Goal: Information Seeking & Learning: Learn about a topic

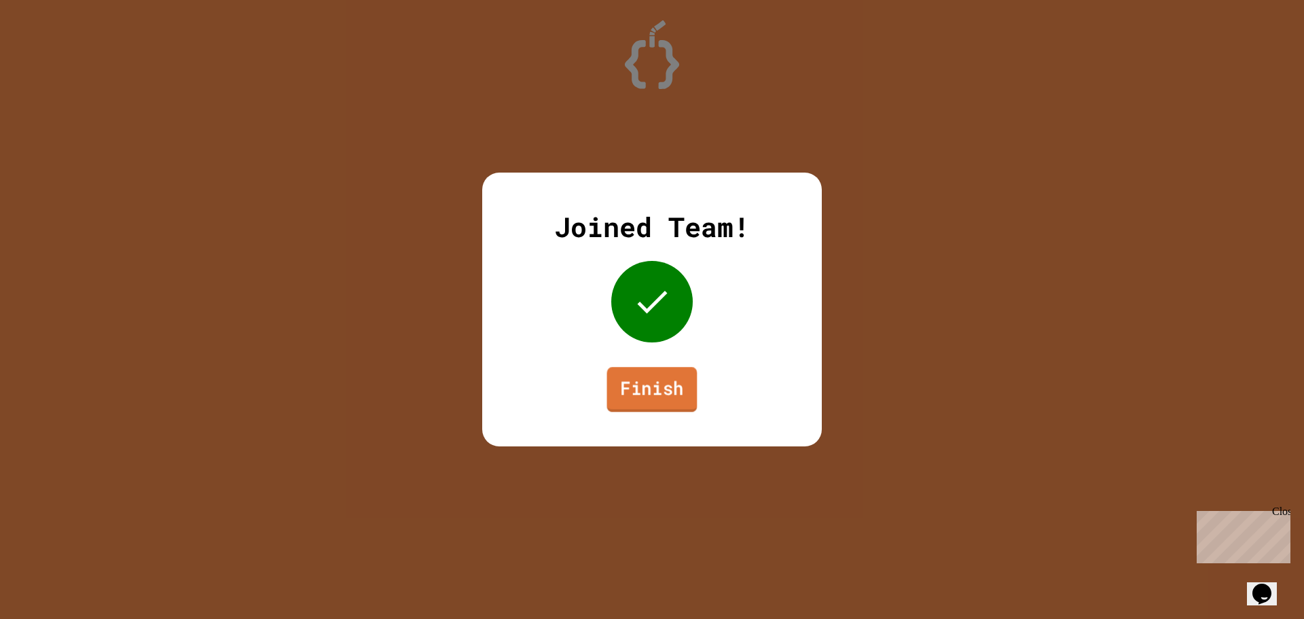
click at [682, 388] on link "Finish" at bounding box center [652, 389] width 90 height 45
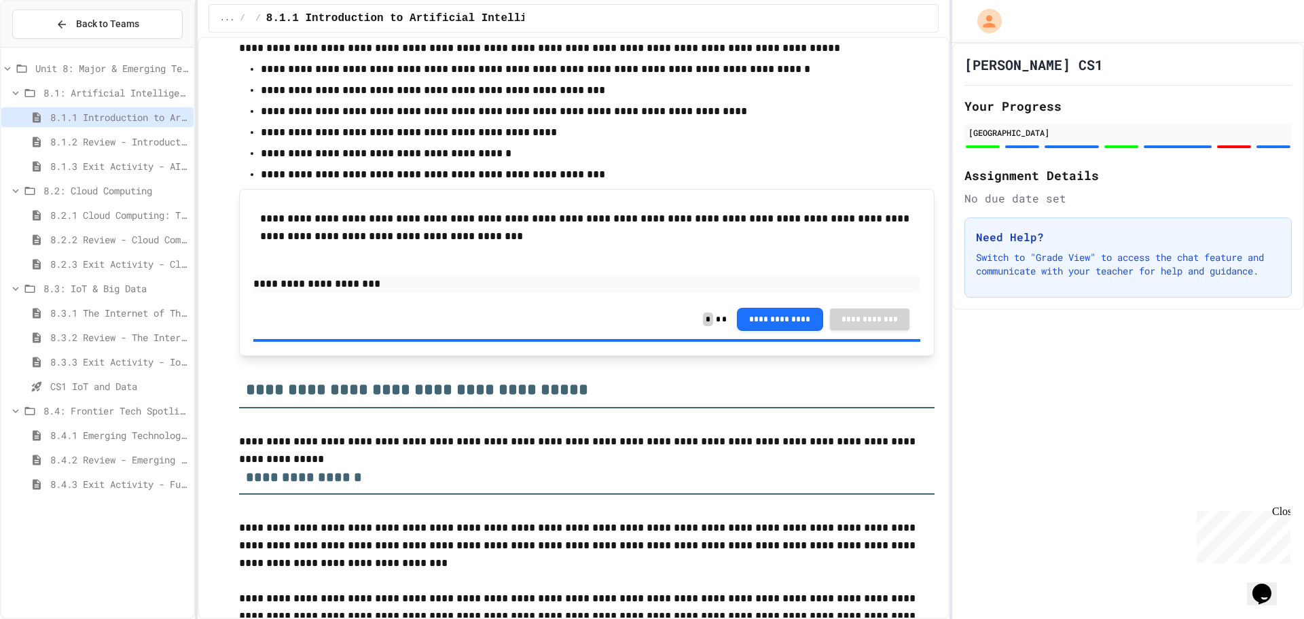
scroll to position [679, 0]
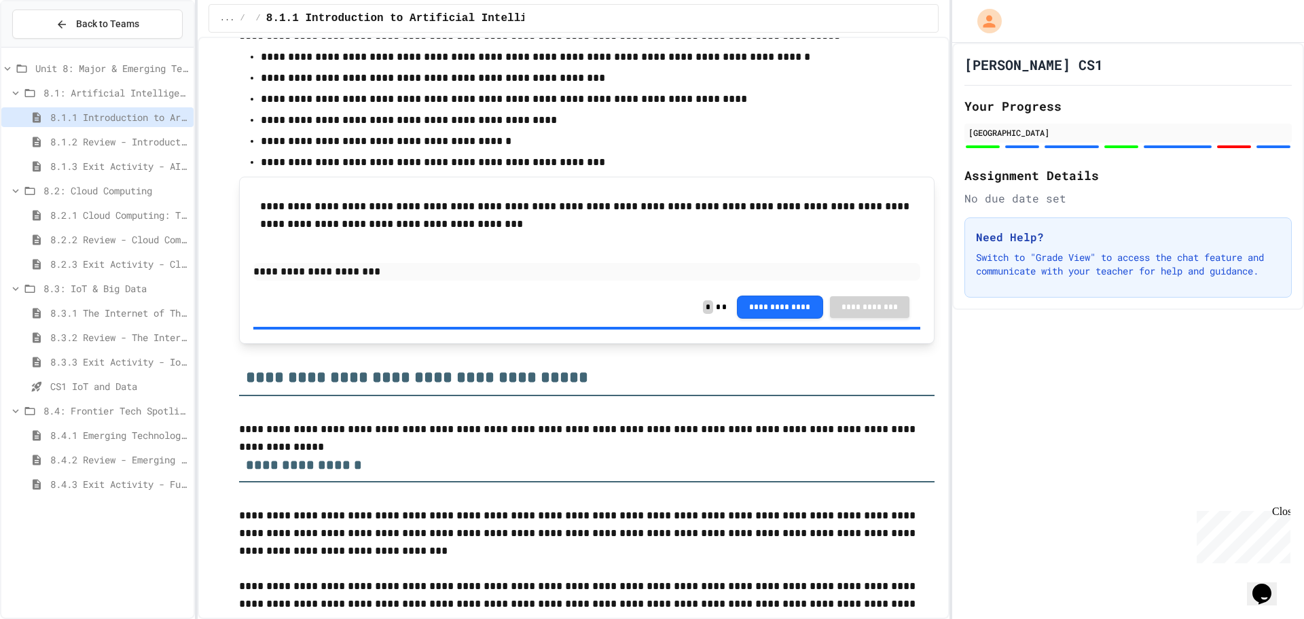
click at [125, 75] on div "Unit 8: Major & Emerging Technologies" at bounding box center [97, 68] width 192 height 20
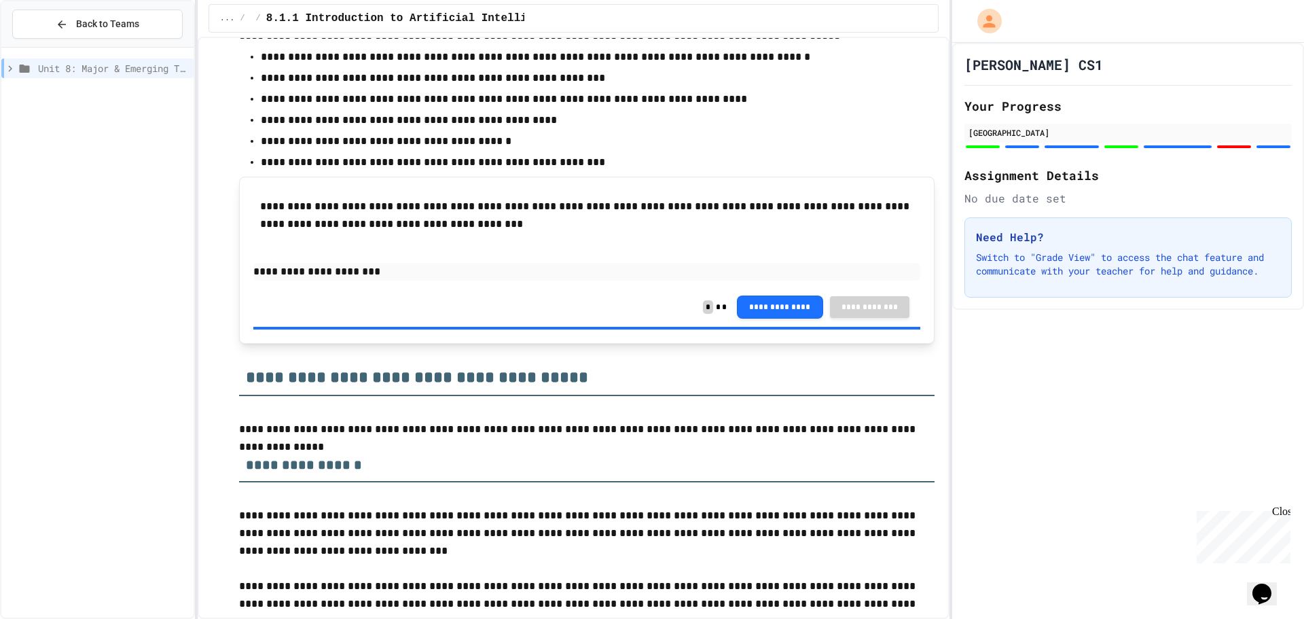
click at [123, 68] on span "Unit 8: Major & Emerging Technologies" at bounding box center [113, 68] width 150 height 14
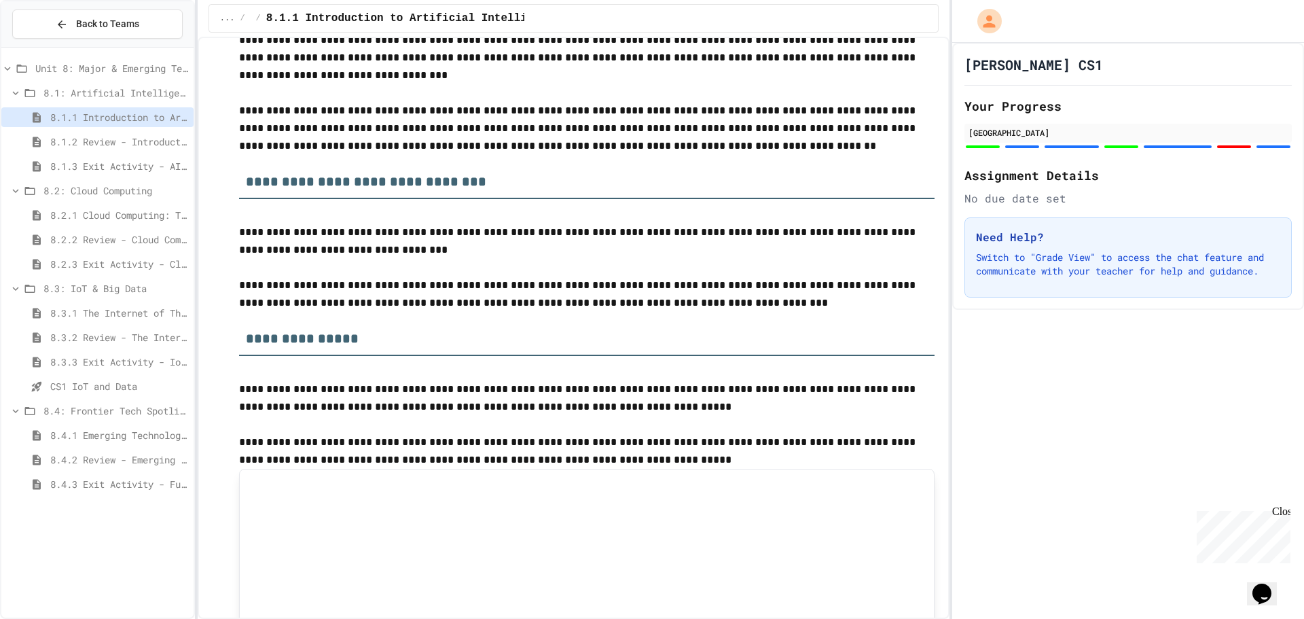
scroll to position [0, 0]
drag, startPoint x: 552, startPoint y: 195, endPoint x: 551, endPoint y: 223, distance: 28.6
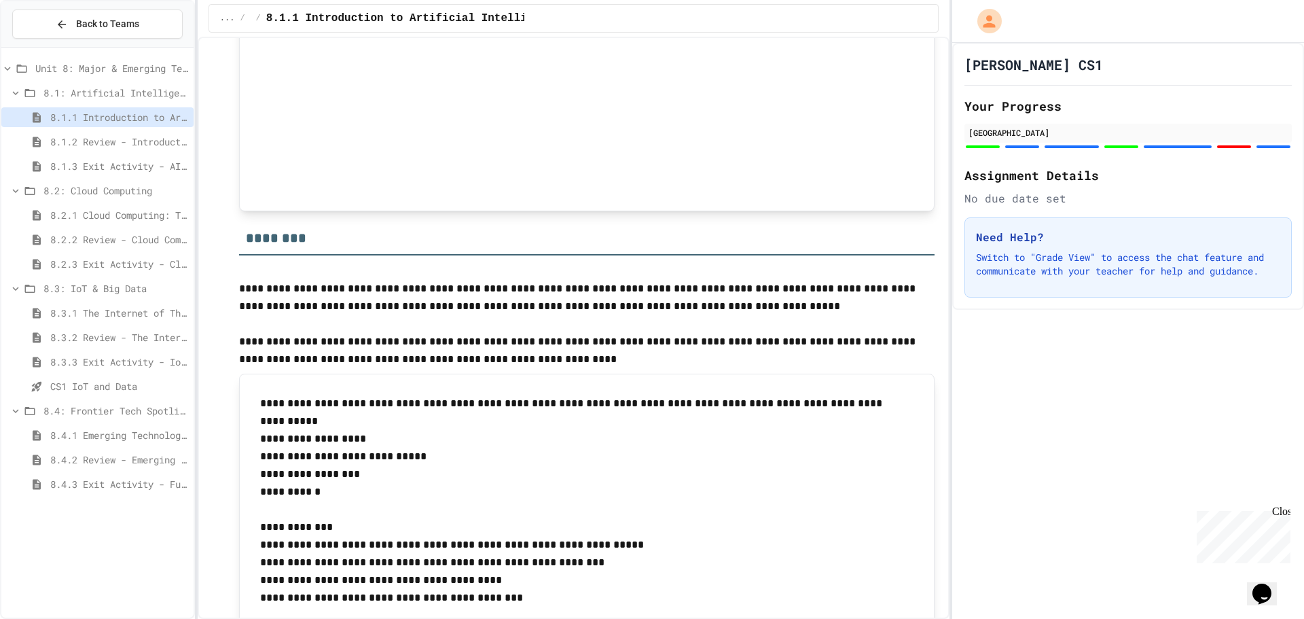
scroll to position [1777, 0]
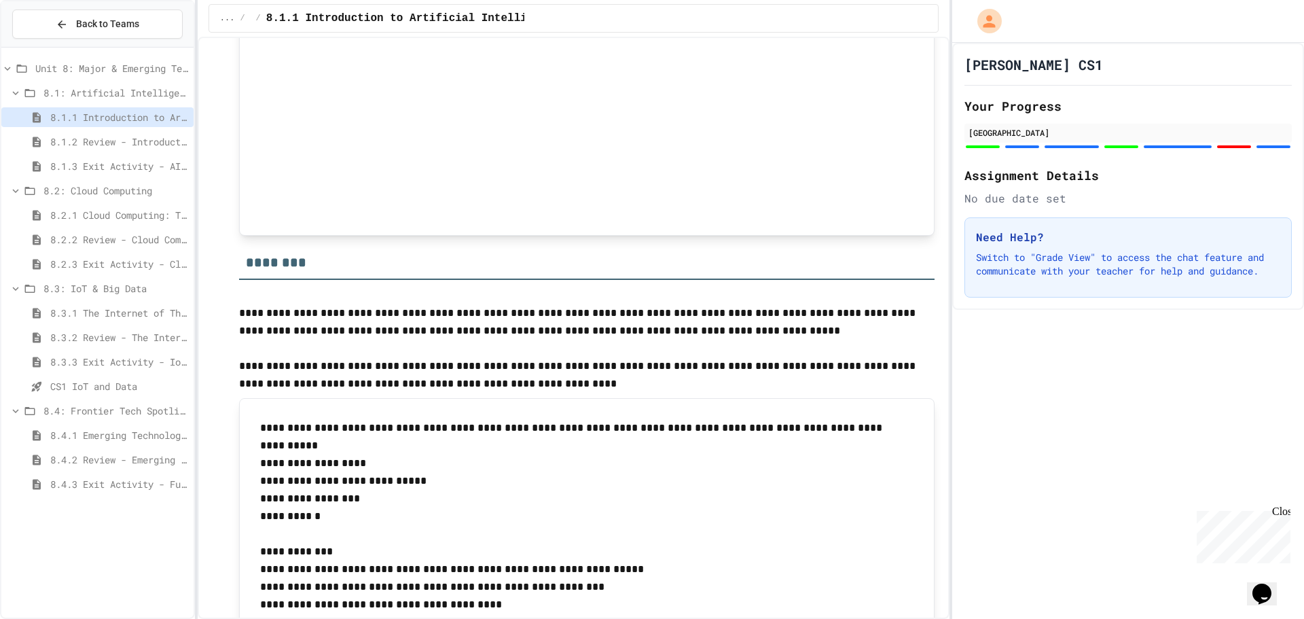
click at [168, 141] on span "8.1.2 Review - Introduction to Artificial Intelligence" at bounding box center [119, 141] width 138 height 14
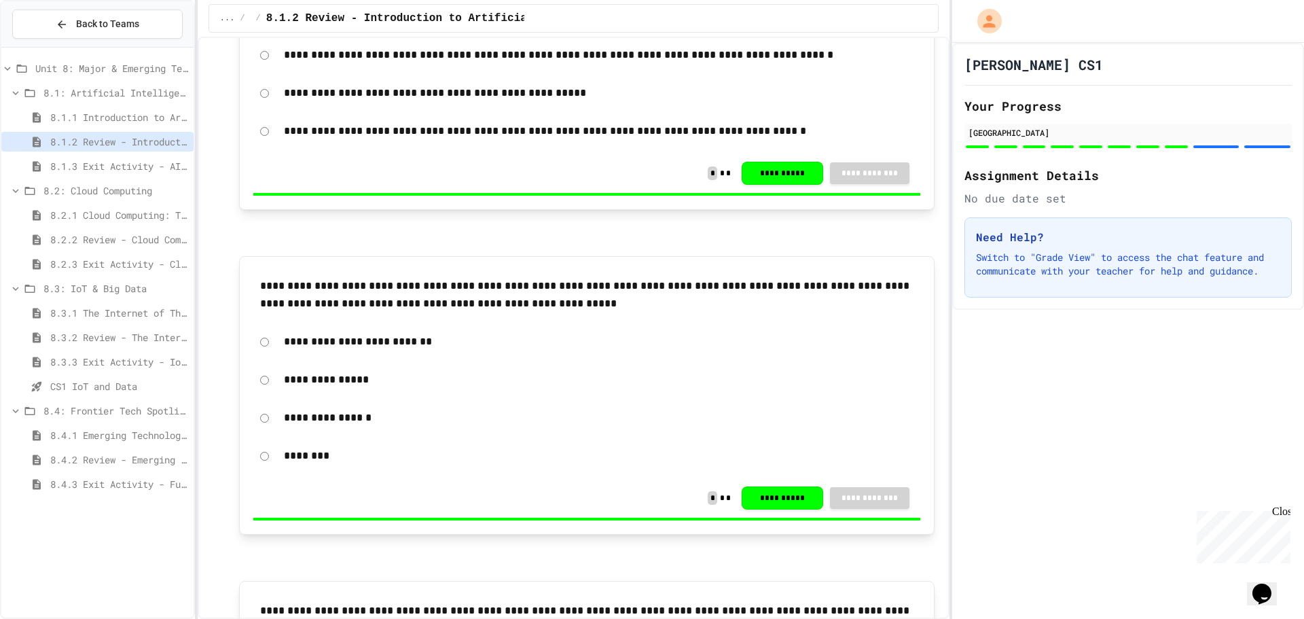
scroll to position [272, 0]
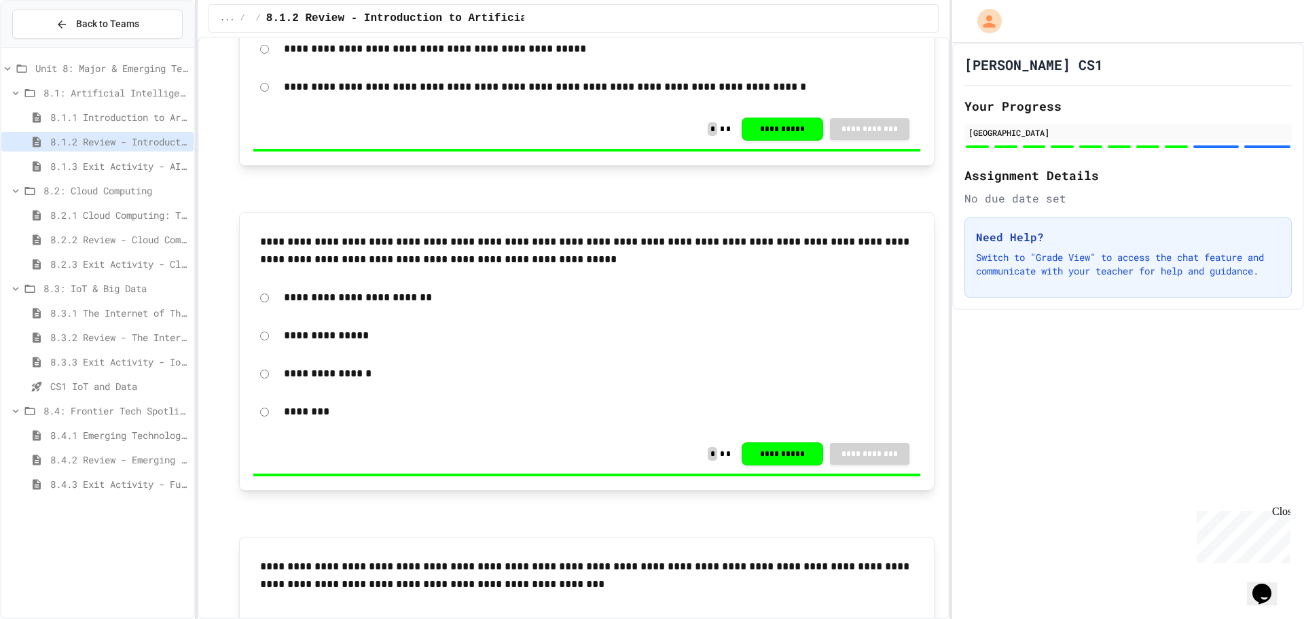
click at [59, 163] on span "8.1.3 Exit Activity - AI Detective" at bounding box center [119, 166] width 138 height 14
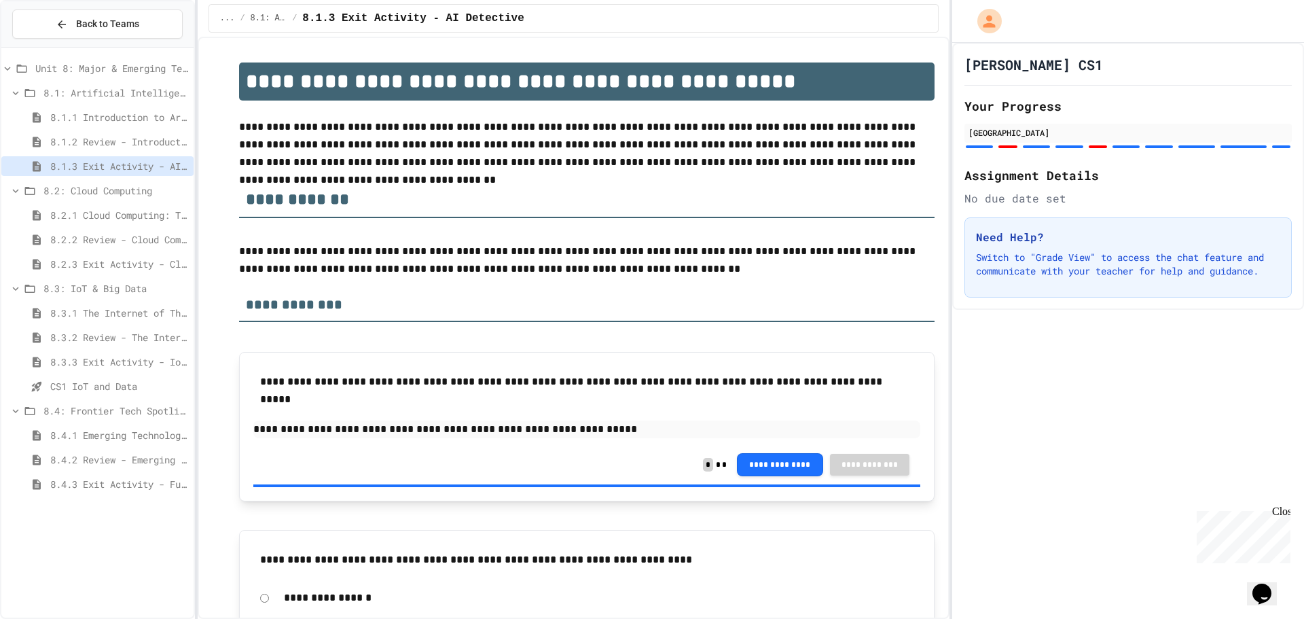
click at [93, 219] on span "8.2.1 Cloud Computing: Transforming the Digital World" at bounding box center [119, 215] width 138 height 14
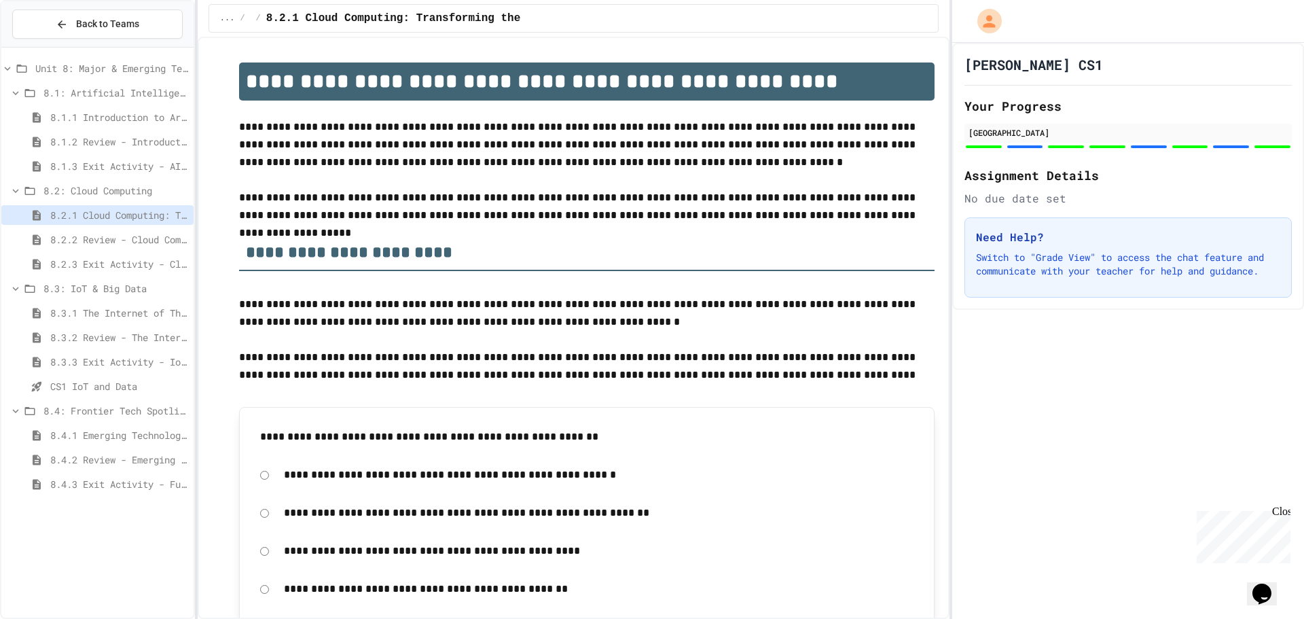
click at [90, 119] on span "8.1.1 Introduction to Artificial Intelligence" at bounding box center [119, 117] width 138 height 14
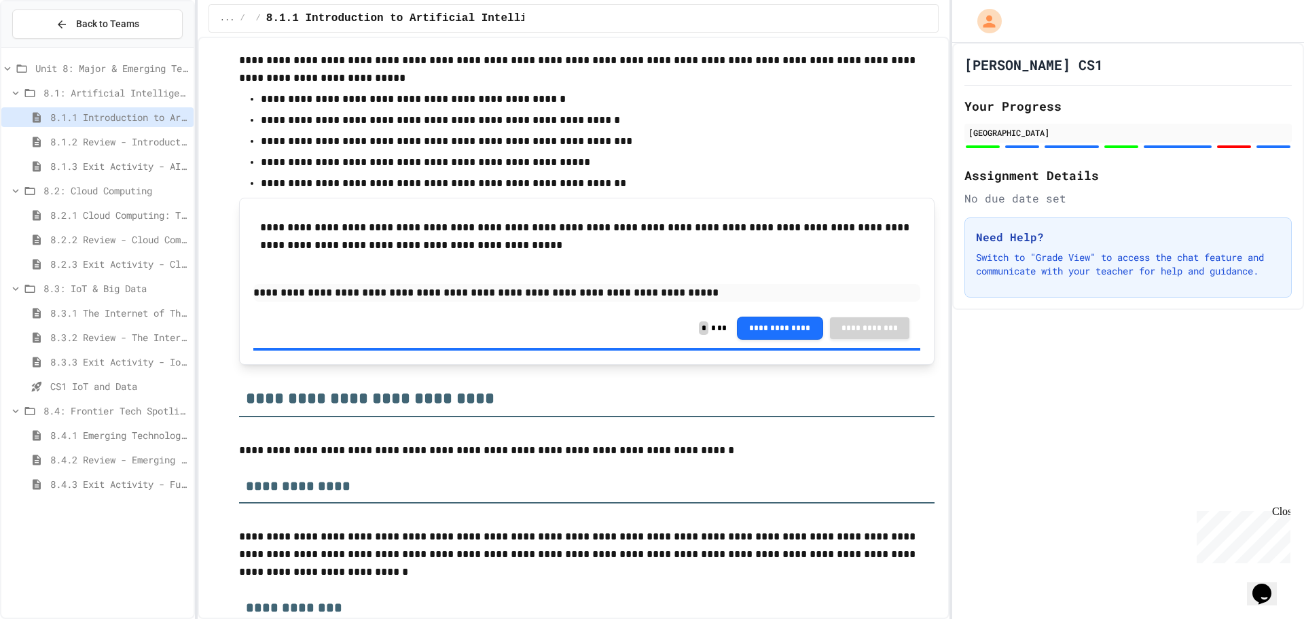
scroll to position [4142, 0]
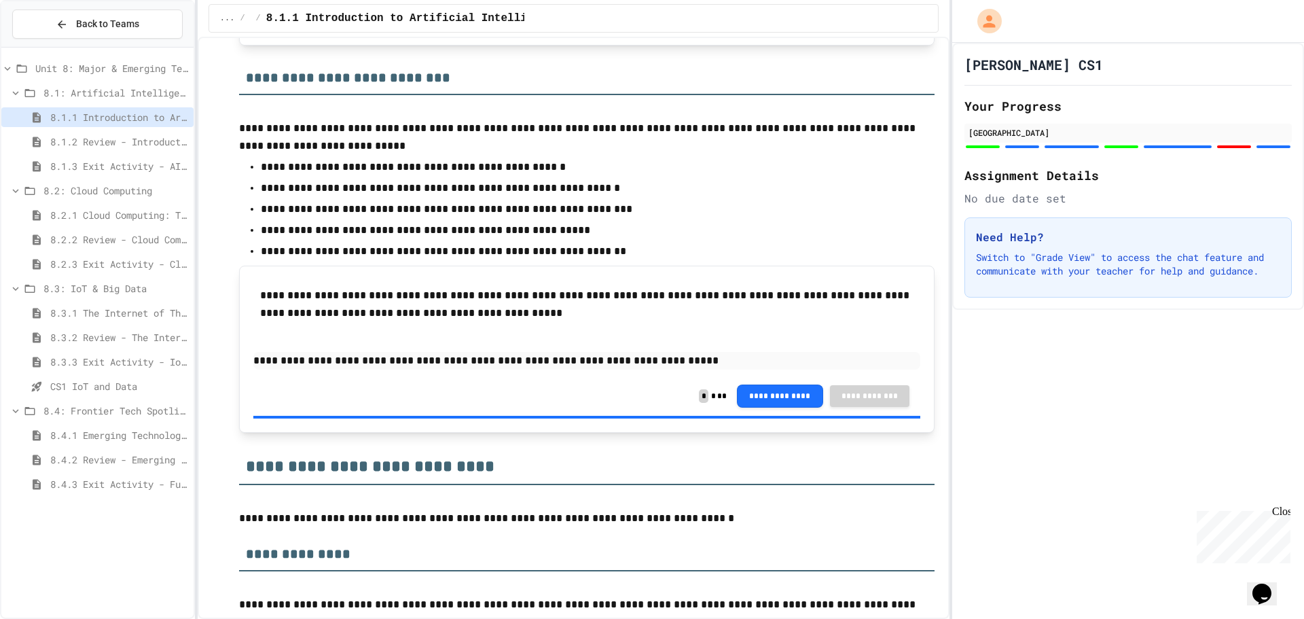
click at [151, 220] on span "8.2.1 Cloud Computing: Transforming the Digital World" at bounding box center [119, 215] width 138 height 14
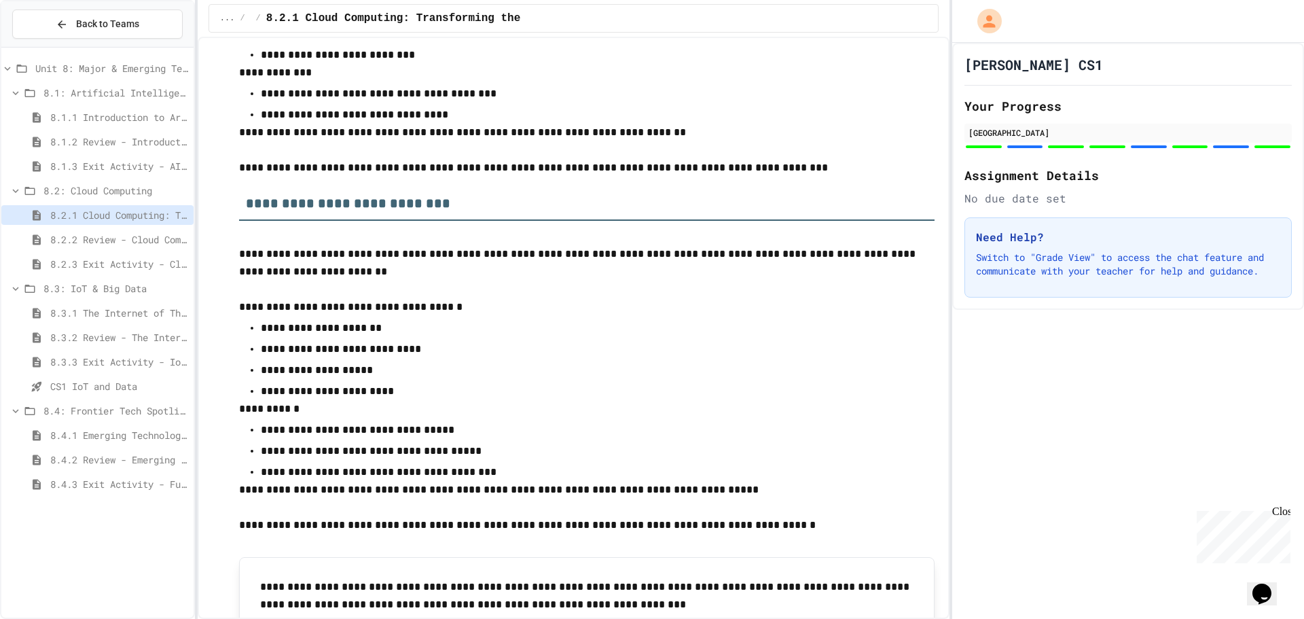
scroll to position [1760, 0]
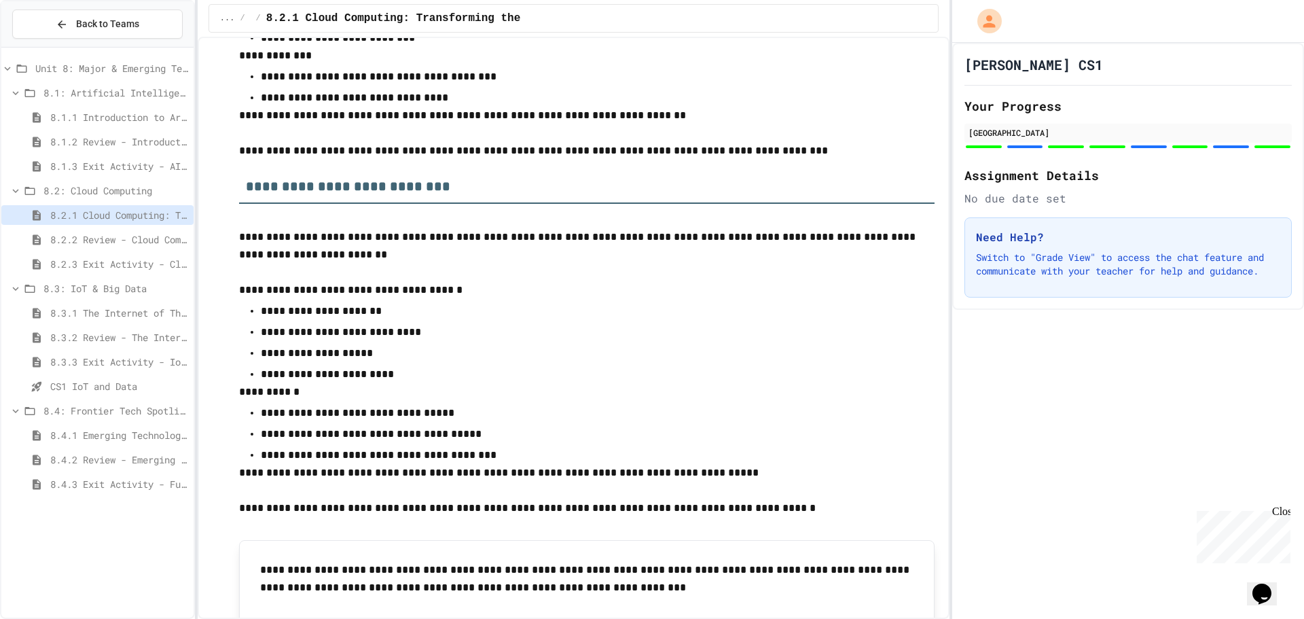
click at [106, 309] on span "8.3.1 The Internet of Things and Big Data: Our Connected Digital World" at bounding box center [119, 313] width 138 height 14
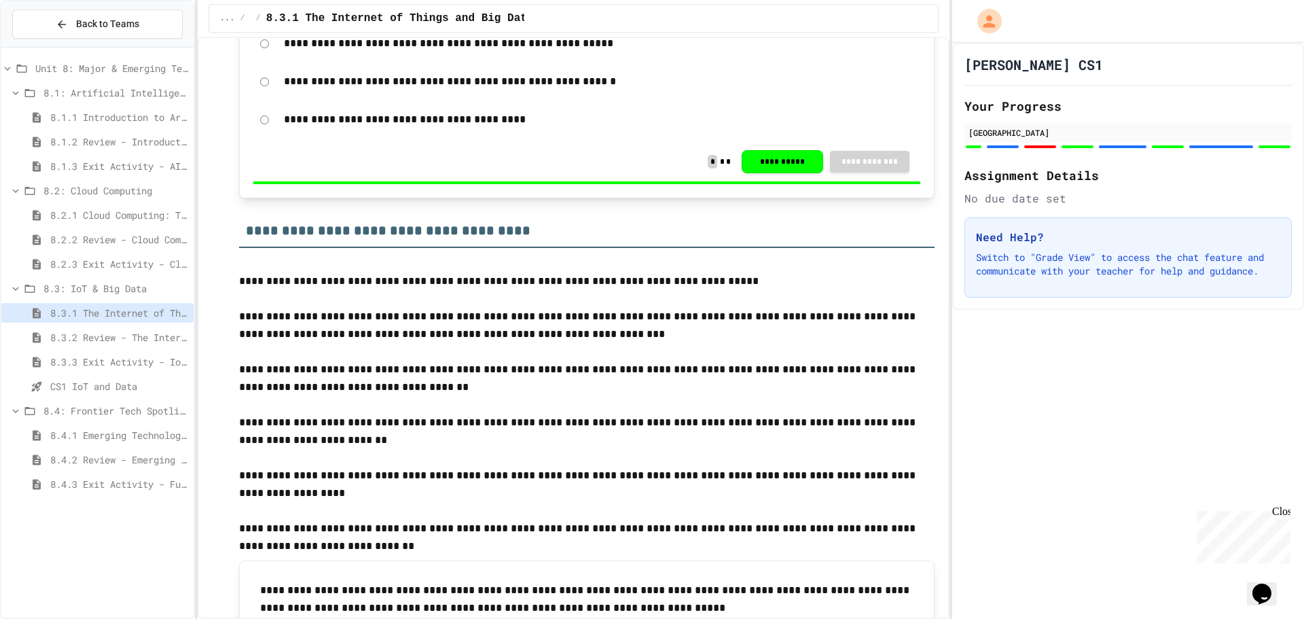
scroll to position [2422, 0]
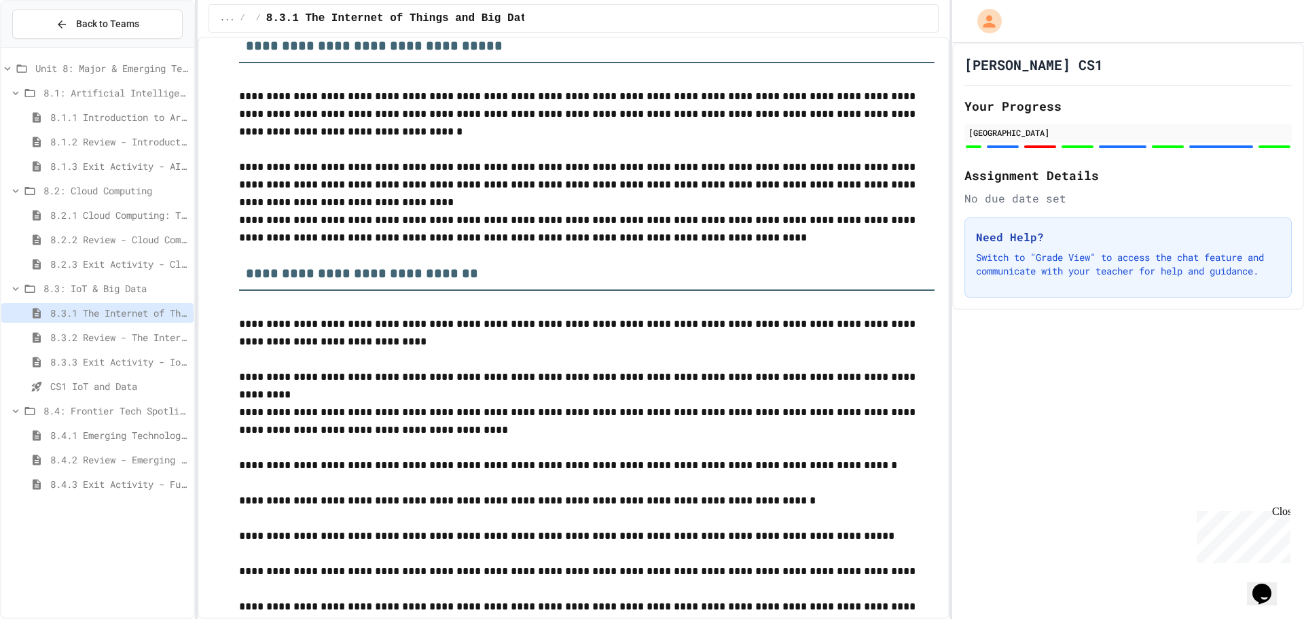
scroll to position [5613, 0]
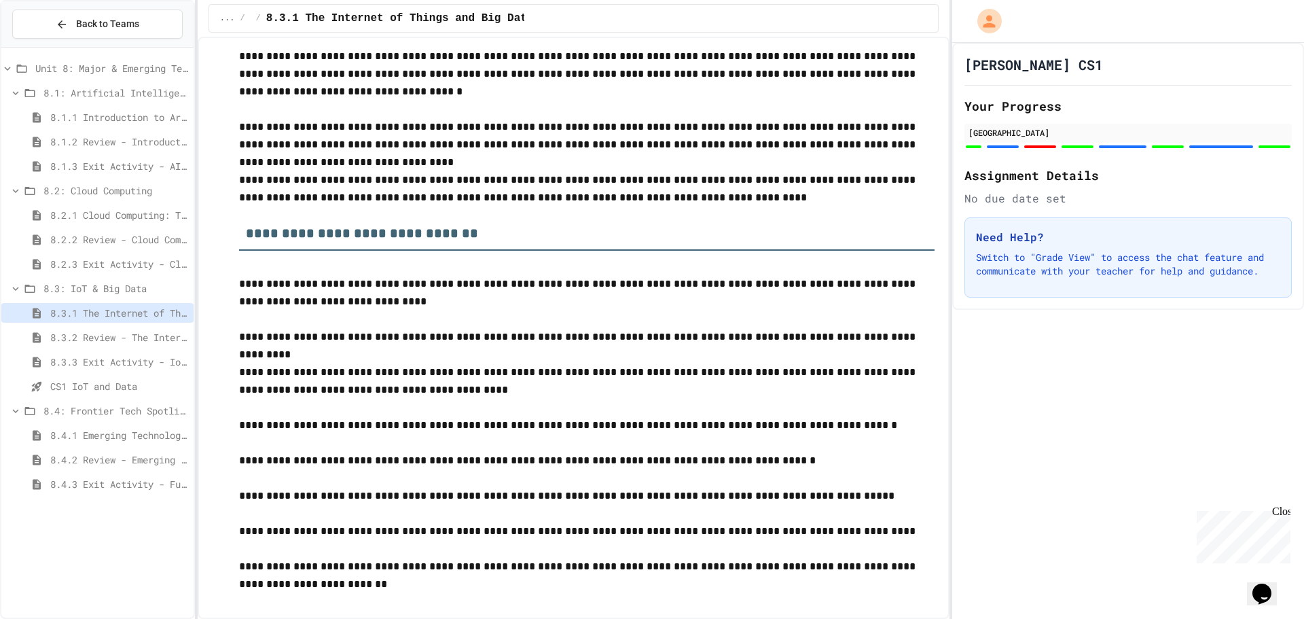
click at [122, 433] on span "8.4.1 Emerging Technologies: Shaping Our Digital Future" at bounding box center [119, 435] width 138 height 14
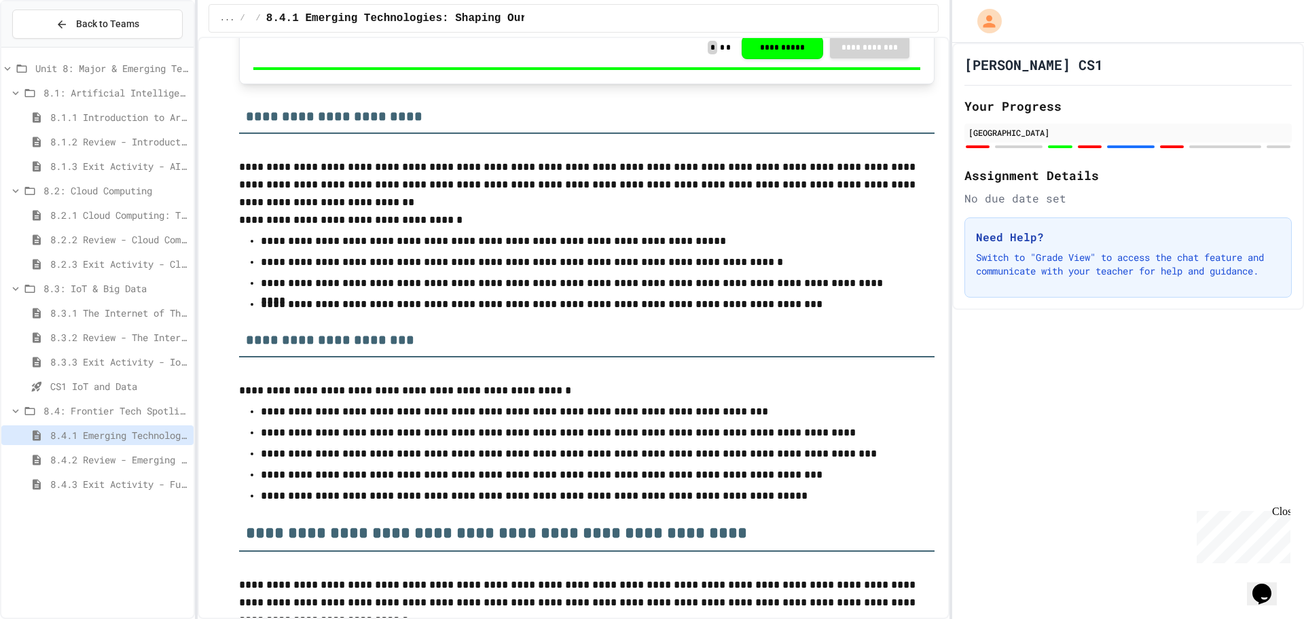
scroll to position [1896, 0]
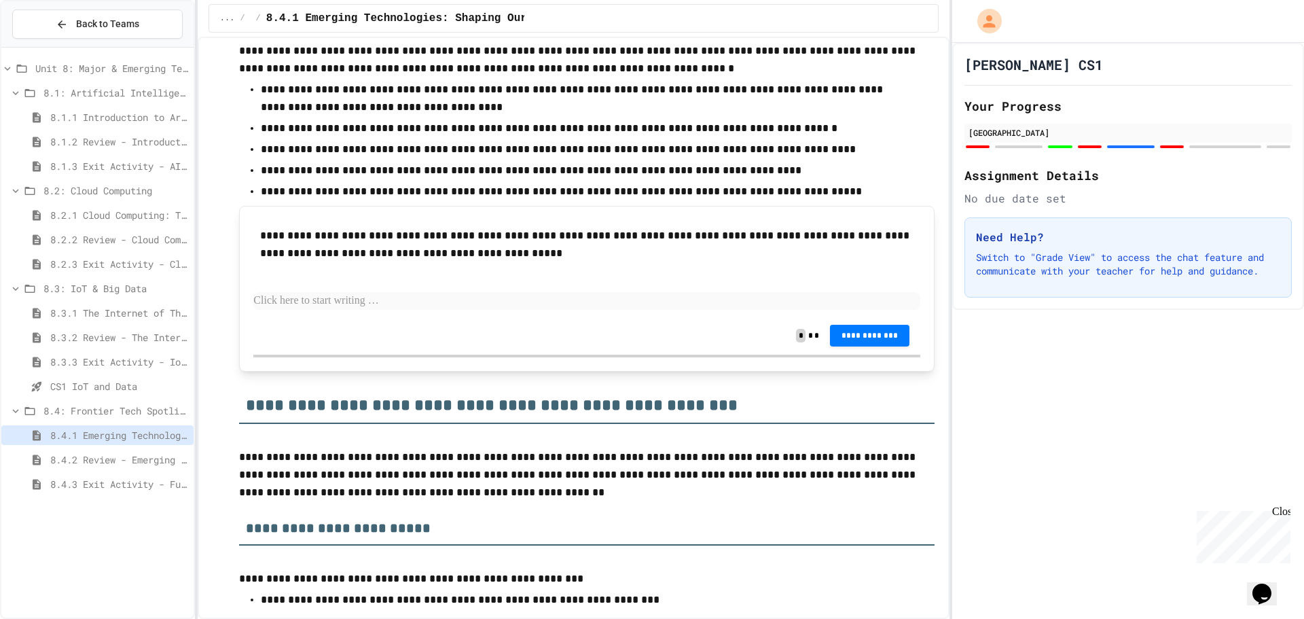
scroll to position [883, 0]
